Goal: Task Accomplishment & Management: Manage account settings

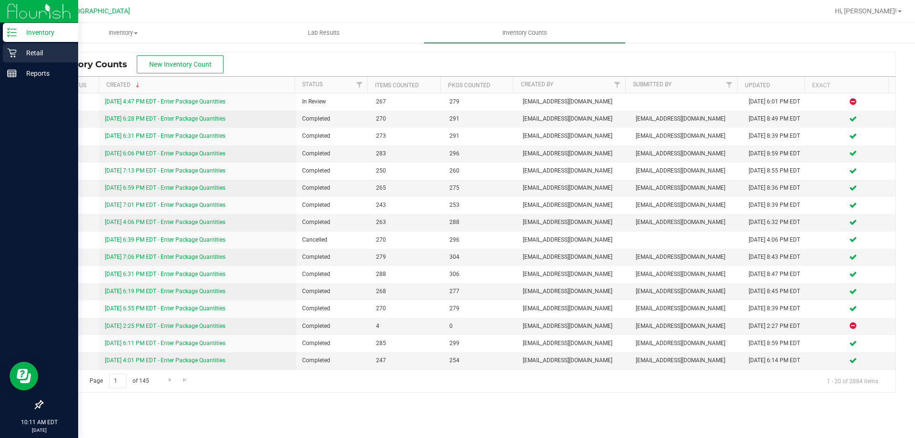
click at [21, 52] on p "Retail" at bounding box center [45, 52] width 57 height 11
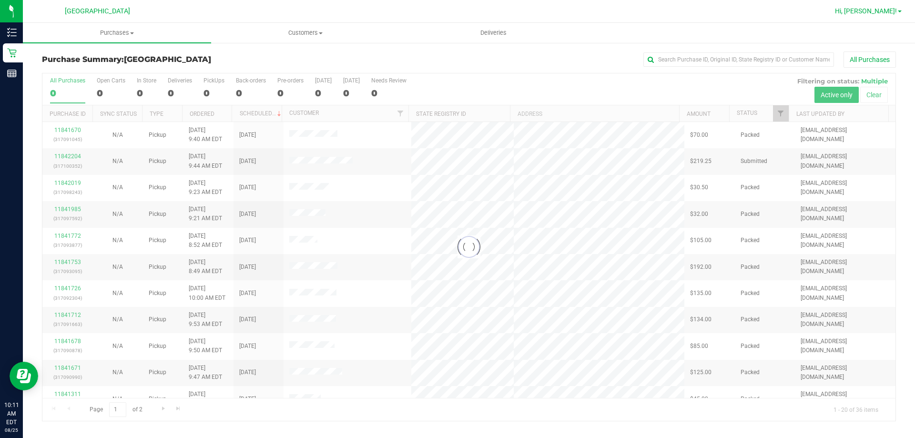
click at [875, 12] on span "Hi, [PERSON_NAME]!" at bounding box center [866, 11] width 62 height 8
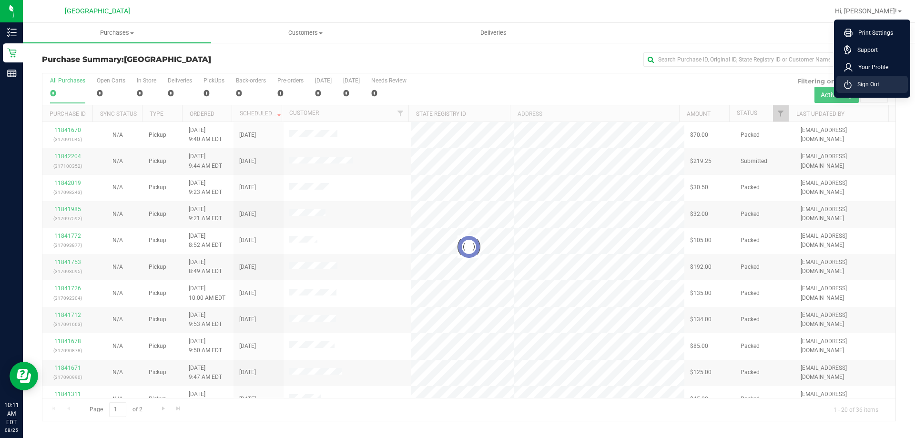
click at [873, 81] on span "Sign Out" at bounding box center [865, 85] width 28 height 10
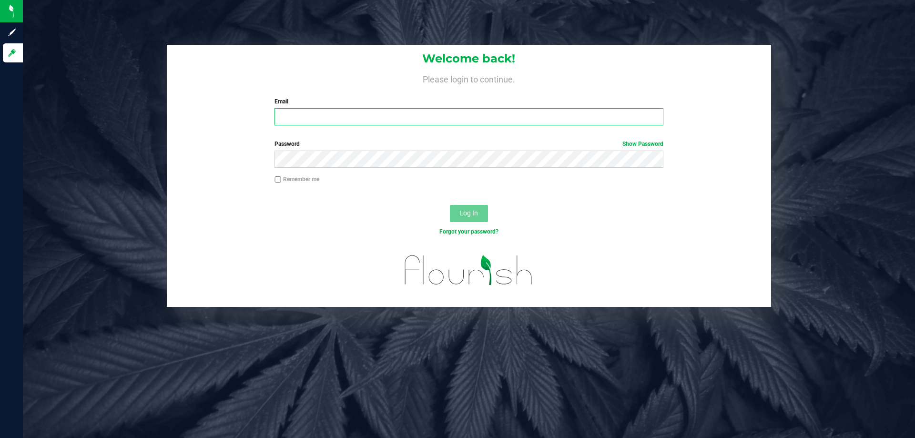
click at [351, 121] on input "Email" at bounding box center [468, 116] width 388 height 17
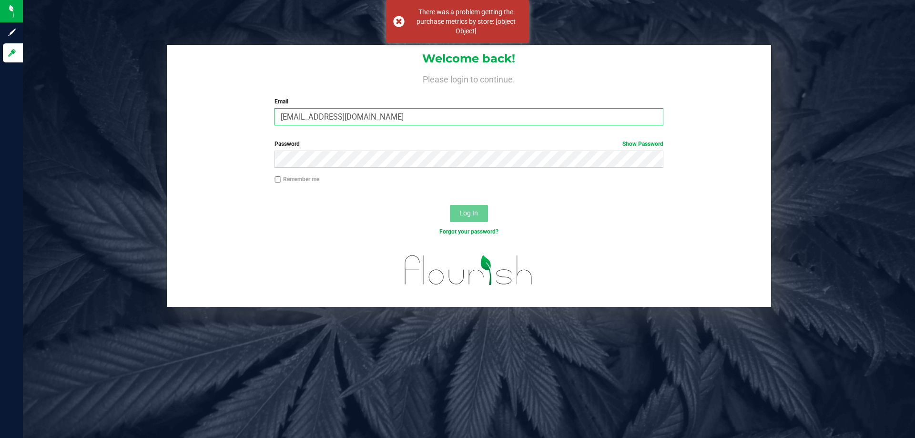
type input "[EMAIL_ADDRESS][DOMAIN_NAME]"
click at [450, 205] on button "Log In" at bounding box center [469, 213] width 38 height 17
